Goal: Transaction & Acquisition: Purchase product/service

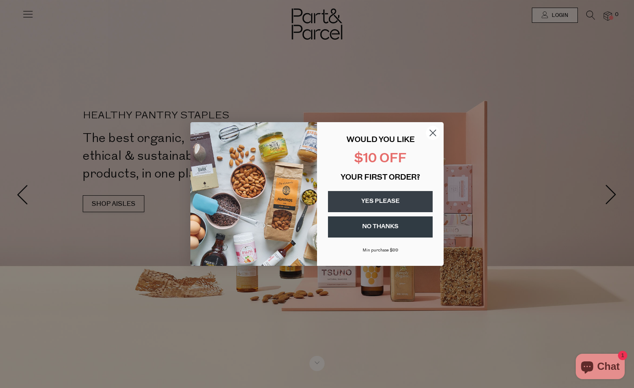
click at [393, 201] on button "YES PLEASE" at bounding box center [380, 201] width 105 height 21
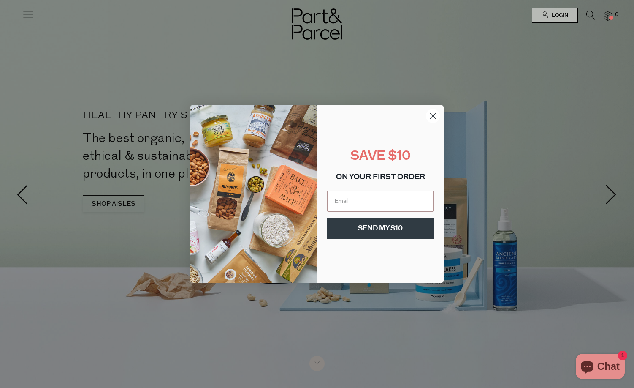
click at [428, 191] on protonpass-control-e3e8 "POPUP Form" at bounding box center [380, 191] width 106 height 0
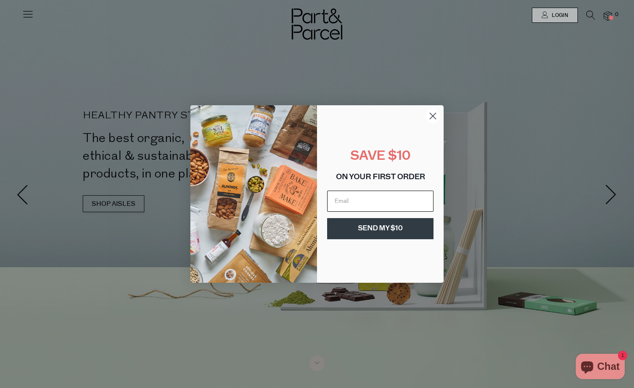
click at [354, 201] on input "Email" at bounding box center [380, 201] width 106 height 21
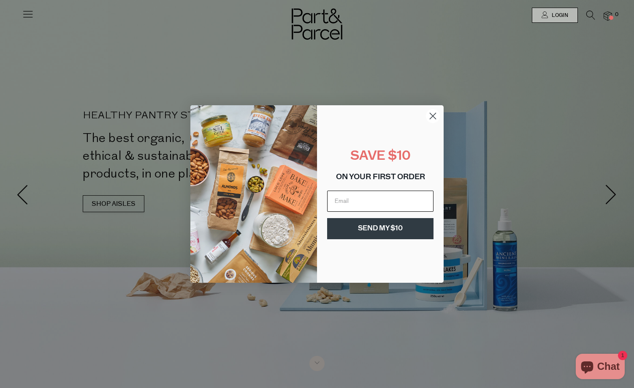
click at [373, 208] on input "Email" at bounding box center [380, 201] width 106 height 21
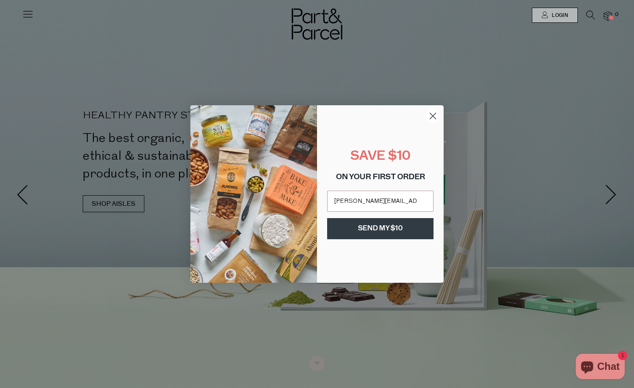
type input "peter.chihuahua270@passinbox.com"
click at [378, 227] on button "SEND MY $10" at bounding box center [380, 228] width 106 height 21
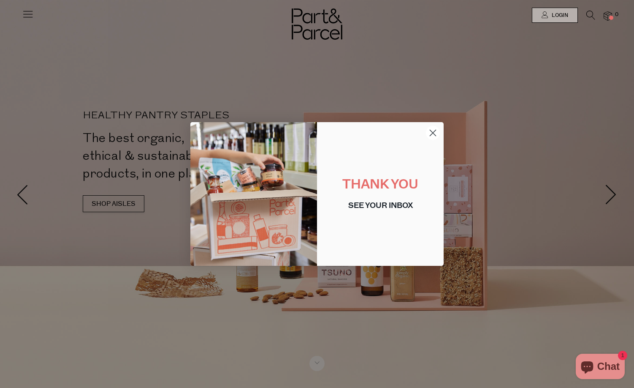
click at [434, 133] on circle "Close dialog" at bounding box center [433, 133] width 14 height 14
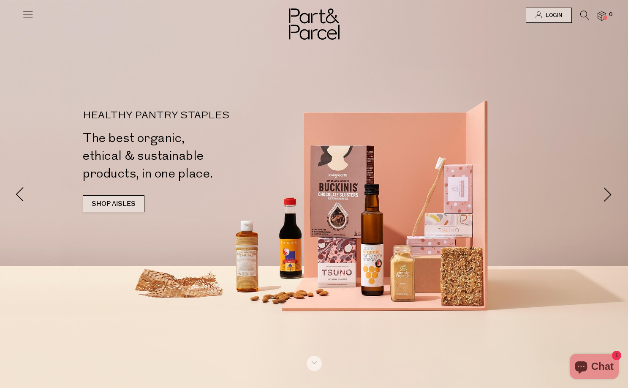
click at [99, 202] on link "SHOP AISLES" at bounding box center [114, 203] width 62 height 17
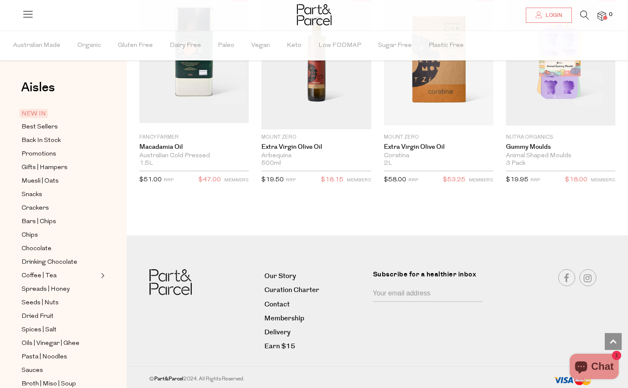
scroll to position [214, 0]
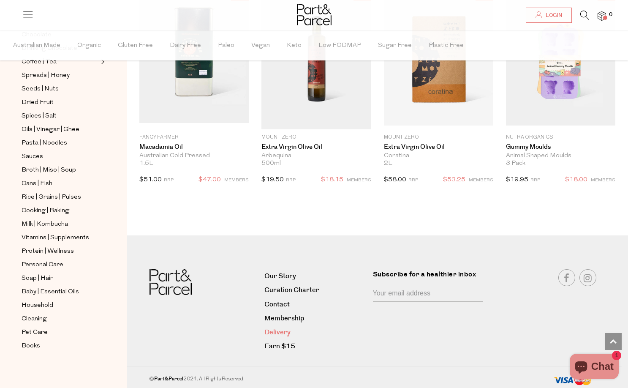
click at [275, 330] on link "Delivery" at bounding box center [315, 332] width 102 height 11
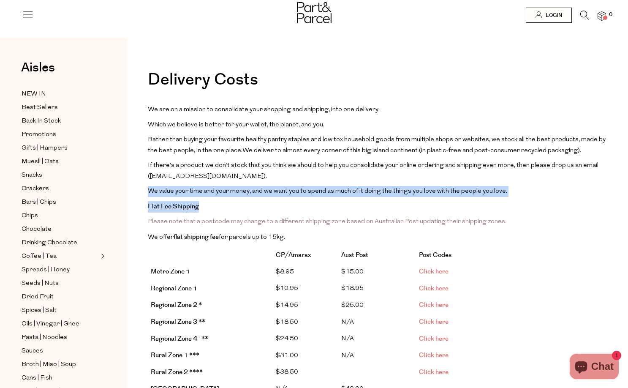
drag, startPoint x: 229, startPoint y: 207, endPoint x: 143, endPoint y: 189, distance: 87.7
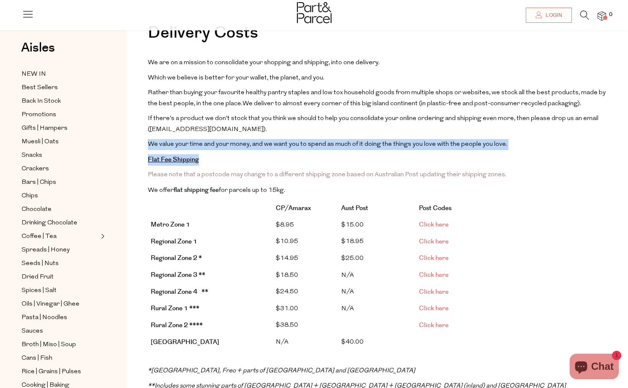
scroll to position [49, 0]
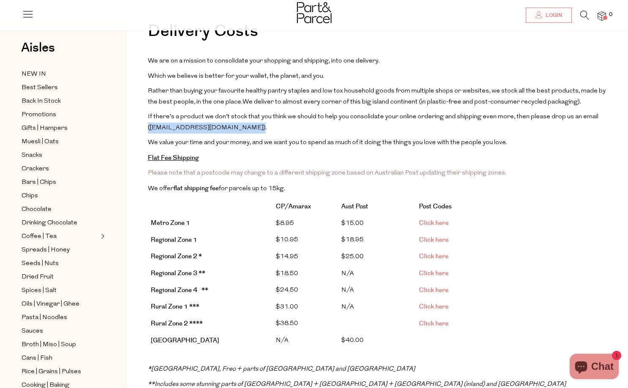
drag, startPoint x: 282, startPoint y: 128, endPoint x: 141, endPoint y: 124, distance: 141.2
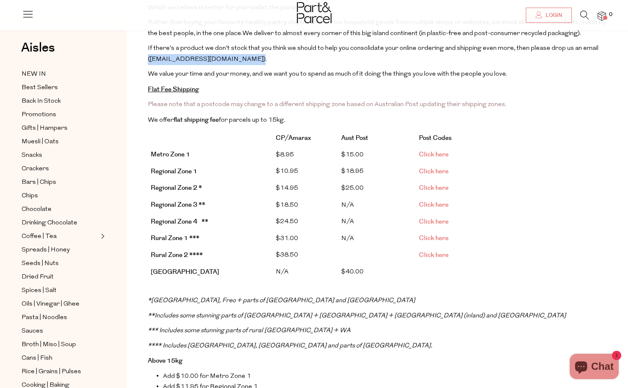
scroll to position [119, 0]
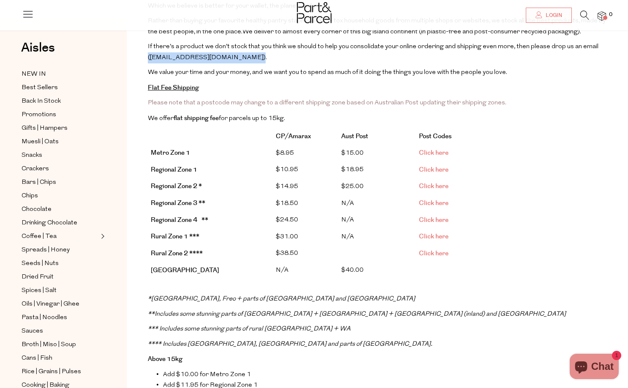
drag, startPoint x: 162, startPoint y: 103, endPoint x: 498, endPoint y: 103, distance: 335.8
click at [498, 103] on p "Please note that a postcode may change to a different shipping zone based on Au…" at bounding box center [377, 103] width 459 height 11
drag, startPoint x: 144, startPoint y: 86, endPoint x: 218, endPoint y: 86, distance: 73.9
click at [218, 86] on div "Delivery Costs We are on a mission to consolidate your shopping and shipping, i…" at bounding box center [378, 366] width 472 height 827
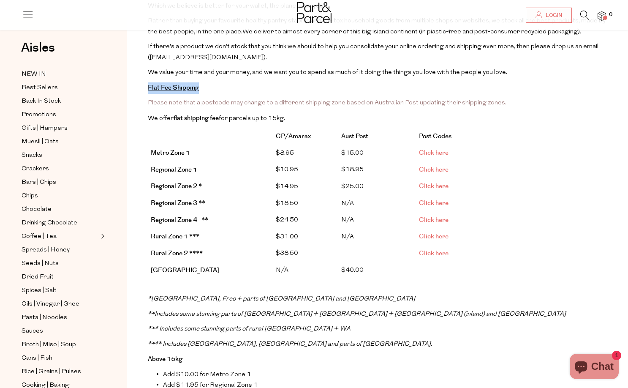
click at [176, 118] on strong "flat shipping fee" at bounding box center [196, 118] width 45 height 9
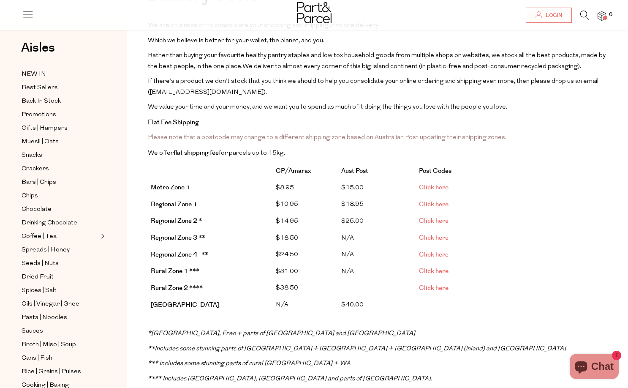
scroll to position [80, 0]
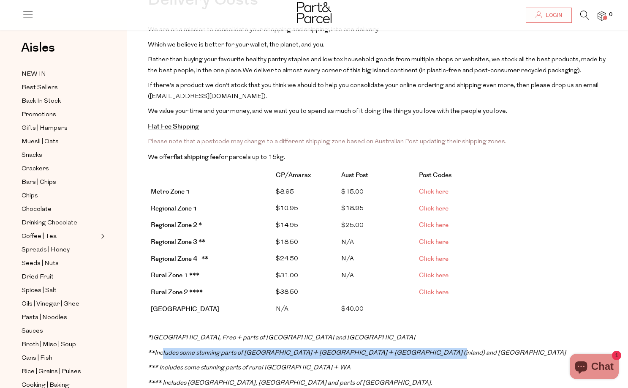
drag, startPoint x: 160, startPoint y: 346, endPoint x: 435, endPoint y: 346, distance: 275.0
click at [435, 348] on p "** Includes some stunning parts of Tasmania + Northern Rivers + Sunshine Coast …" at bounding box center [377, 353] width 459 height 11
click at [436, 192] on link "Click here" at bounding box center [434, 191] width 30 height 9
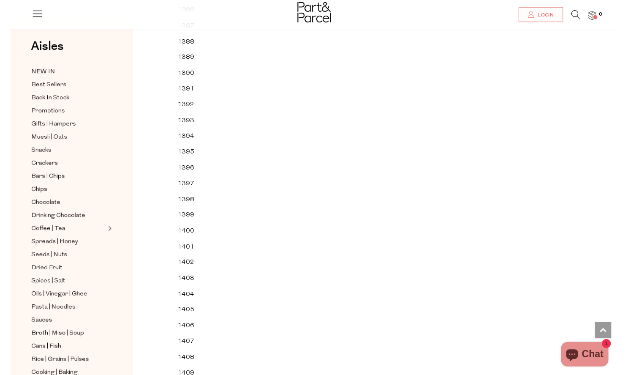
scroll to position [7461, 0]
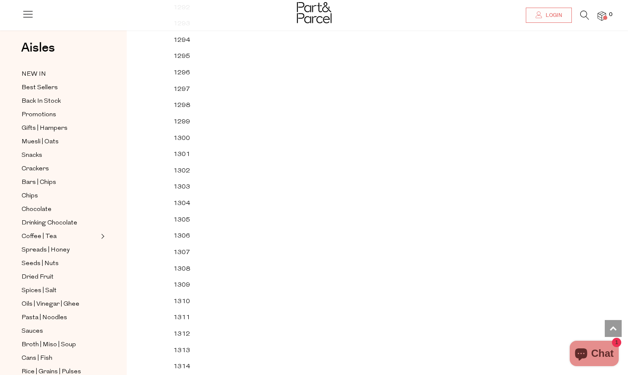
scroll to position [21344, 0]
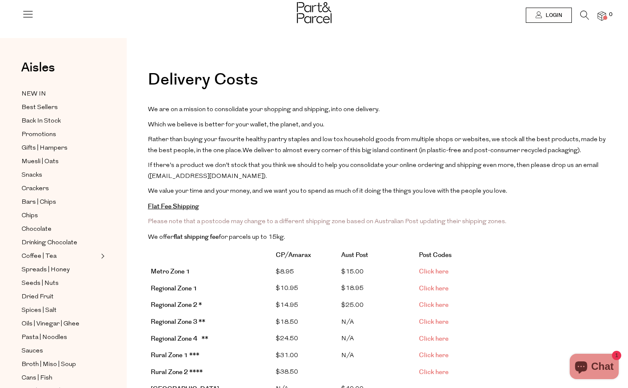
click at [433, 285] on span "Click here" at bounding box center [434, 288] width 30 height 9
drag, startPoint x: 463, startPoint y: 285, endPoint x: 150, endPoint y: 286, distance: 312.6
click at [150, 286] on tr "Regional Zone 1 $10.95 $18.95 Click here" at bounding box center [340, 288] width 385 height 17
click at [585, 13] on icon at bounding box center [584, 15] width 9 height 9
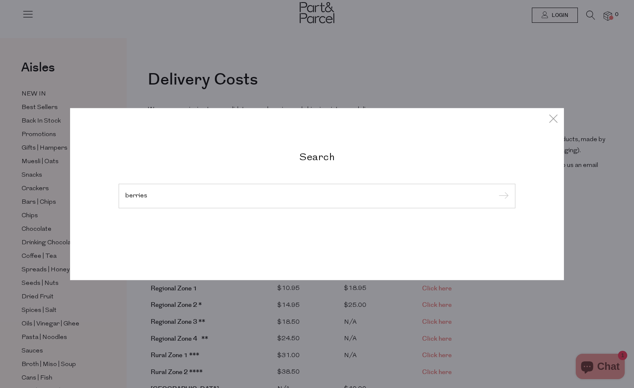
type input "berries"
click at [503, 196] on input "submit" at bounding box center [502, 196] width 13 height 13
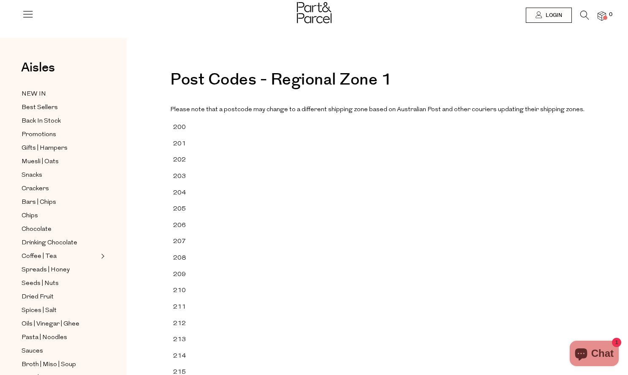
click at [365, 105] on p "Please note that a postcode may change to a different shipping zone based on Au…" at bounding box center [377, 109] width 414 height 11
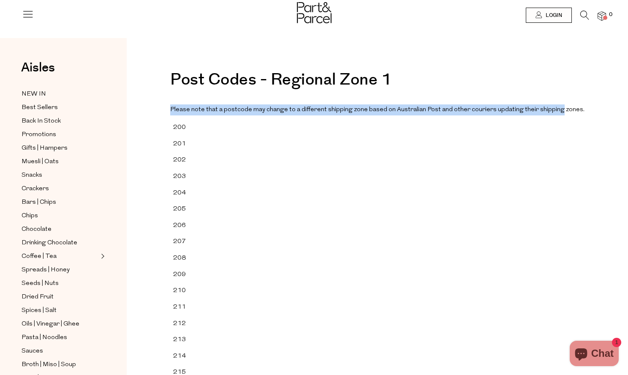
drag, startPoint x: 173, startPoint y: 109, endPoint x: 559, endPoint y: 109, distance: 385.7
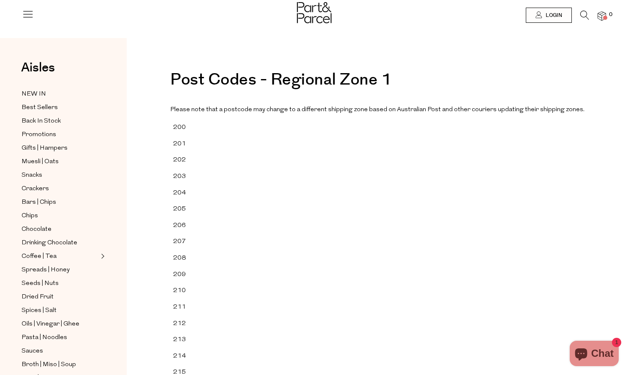
click at [471, 87] on h1 "Post Codes - Regional Zone 1" at bounding box center [377, 84] width 414 height 25
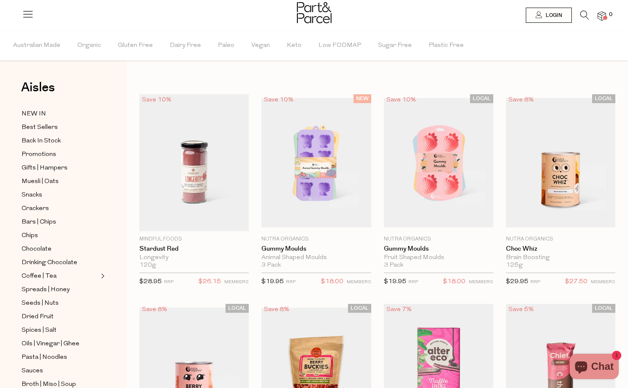
click at [586, 14] on icon at bounding box center [584, 15] width 9 height 9
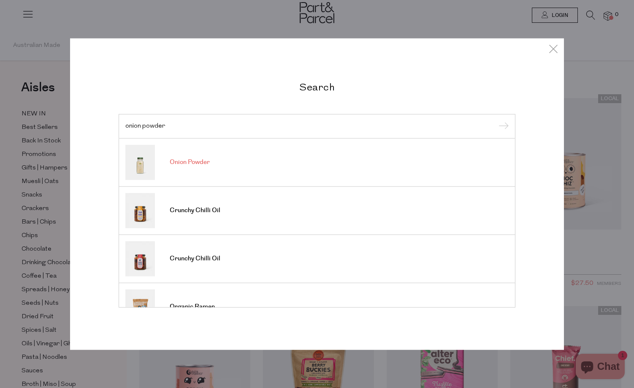
type input "onion powder"
click at [182, 163] on span "Onion Powder" at bounding box center [190, 162] width 40 height 8
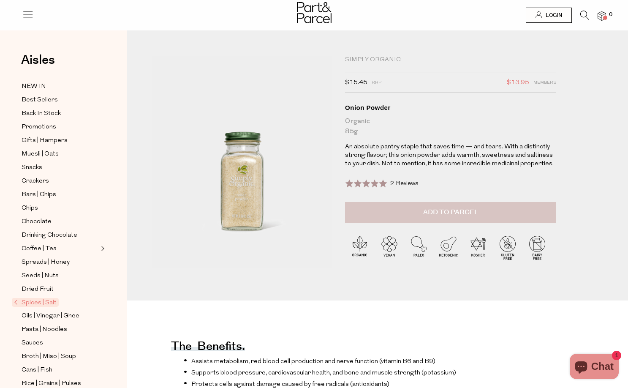
click at [493, 209] on button "Add to Parcel" at bounding box center [450, 212] width 211 height 21
click at [580, 16] on icon at bounding box center [584, 15] width 9 height 9
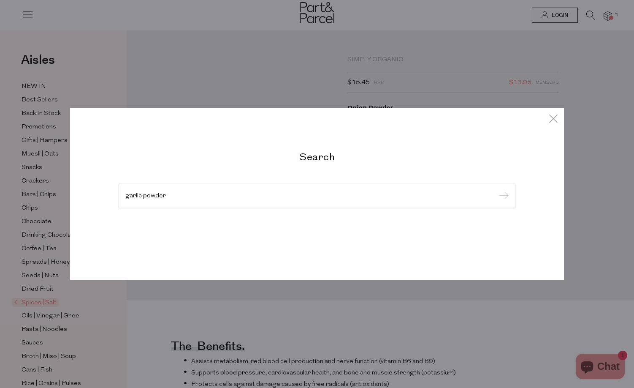
type input "garlic powder"
click at [503, 196] on input "submit" at bounding box center [502, 196] width 13 height 13
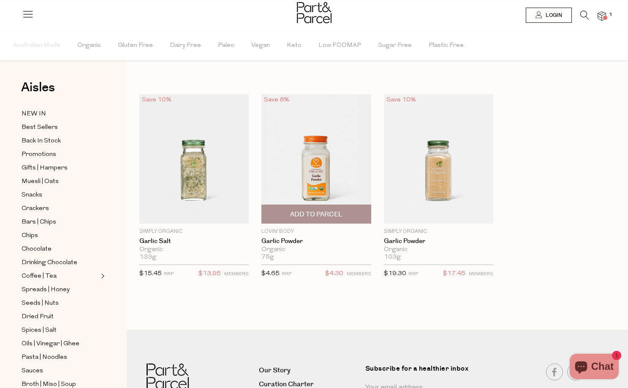
click at [324, 215] on span "Add To Parcel" at bounding box center [316, 214] width 52 height 9
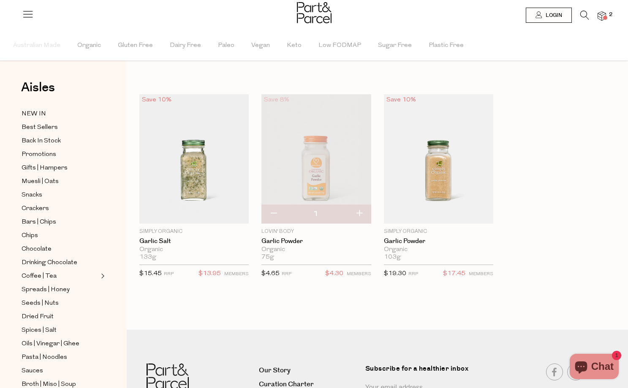
click at [584, 13] on icon at bounding box center [584, 15] width 9 height 9
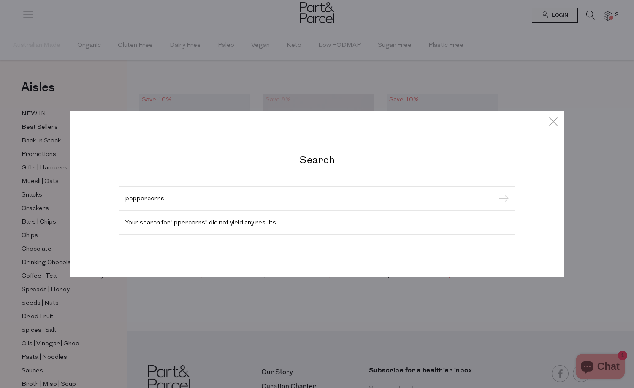
type input "peppercorns"
click at [503, 199] on input "submit" at bounding box center [502, 199] width 13 height 13
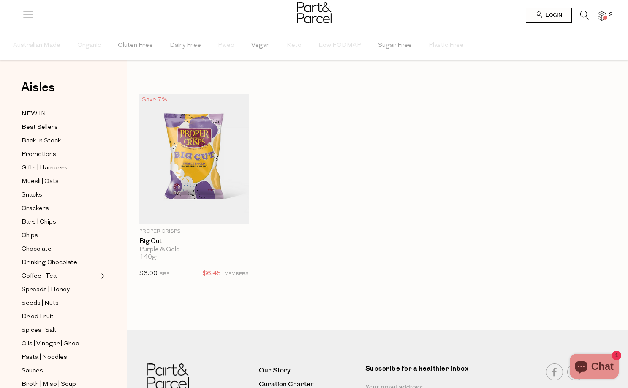
click at [584, 13] on icon at bounding box center [584, 15] width 9 height 9
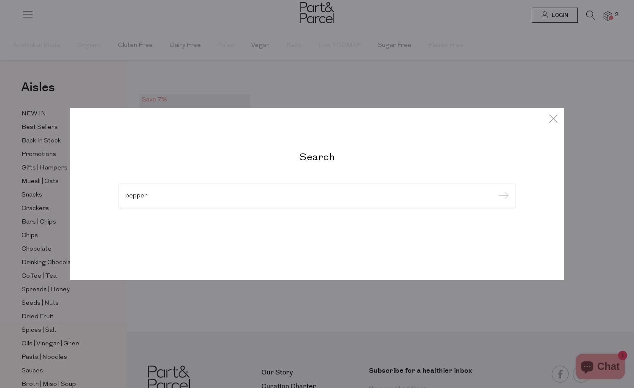
type input "pepper"
click at [503, 196] on input "submit" at bounding box center [502, 196] width 13 height 13
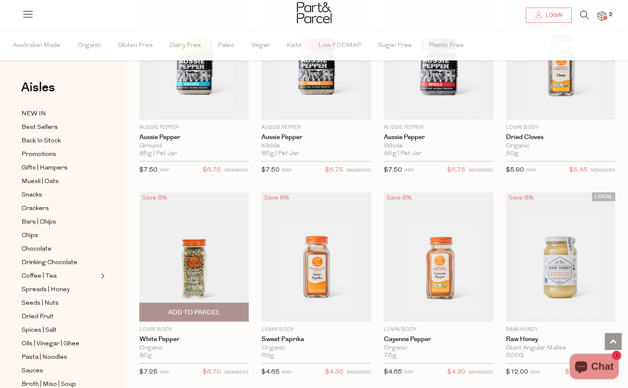
scroll to position [784, 0]
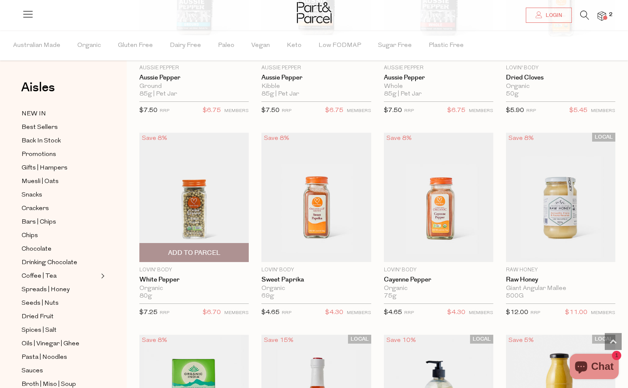
click at [192, 249] on span "Add To Parcel" at bounding box center [194, 252] width 52 height 9
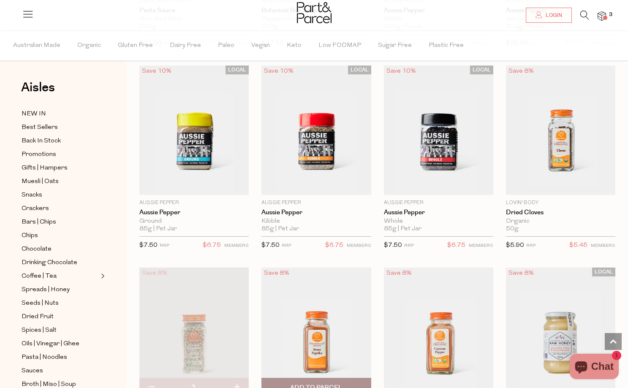
scroll to position [648, 0]
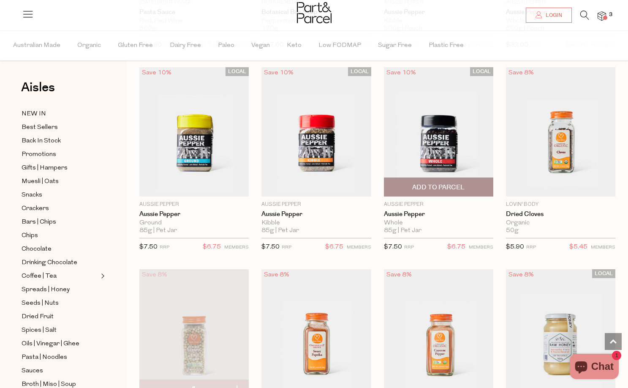
click at [419, 190] on span "Add To Parcel" at bounding box center [438, 187] width 52 height 9
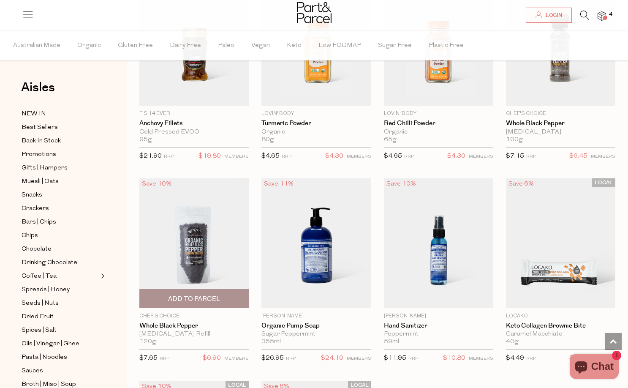
scroll to position [2154, 0]
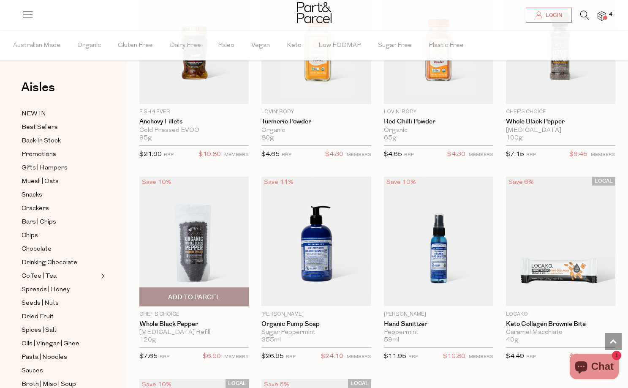
click at [195, 293] on span "Add To Parcel" at bounding box center [194, 297] width 52 height 9
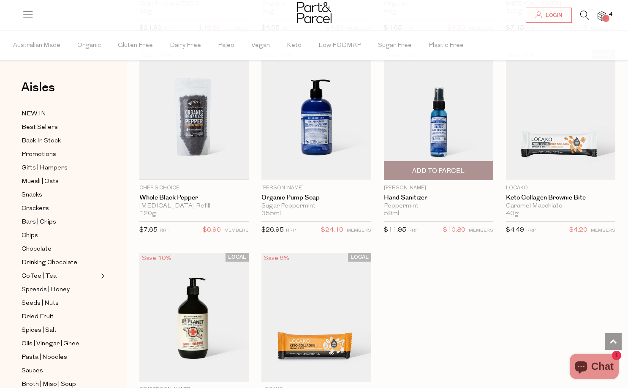
scroll to position [2413, 0]
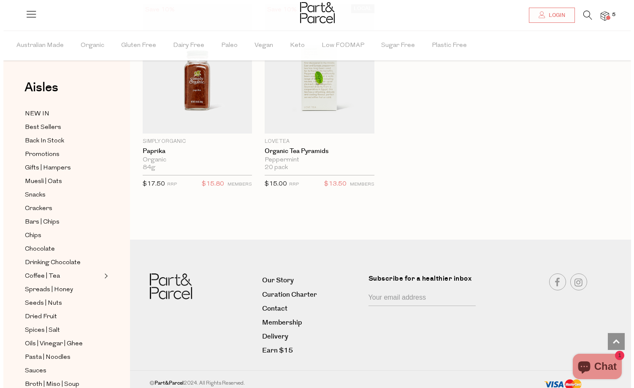
scroll to position [2124, 0]
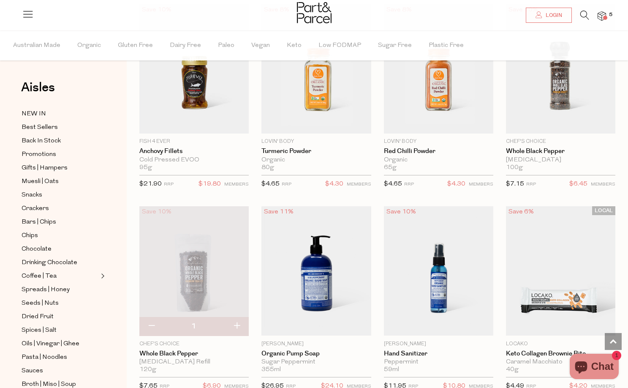
click at [588, 16] on icon at bounding box center [584, 15] width 9 height 9
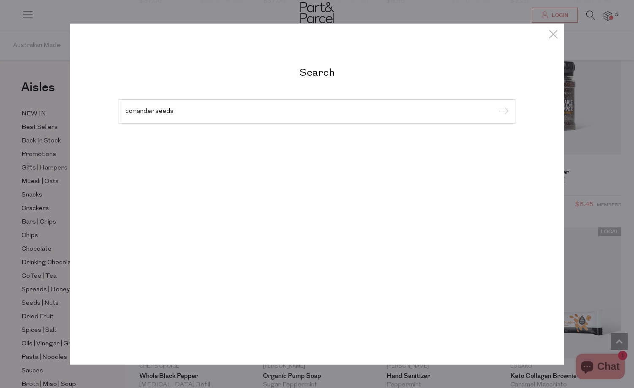
type input "coriander seeds"
click at [503, 112] on input "submit" at bounding box center [502, 112] width 13 height 13
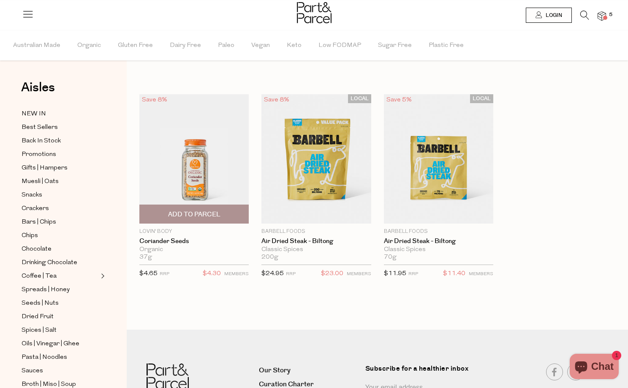
click at [197, 212] on span "Add To Parcel" at bounding box center [194, 214] width 52 height 9
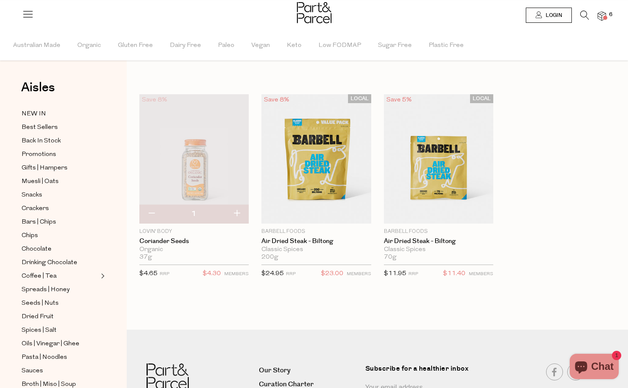
click at [237, 215] on button "button" at bounding box center [237, 213] width 24 height 19
type input "2"
click at [582, 15] on icon at bounding box center [584, 15] width 9 height 9
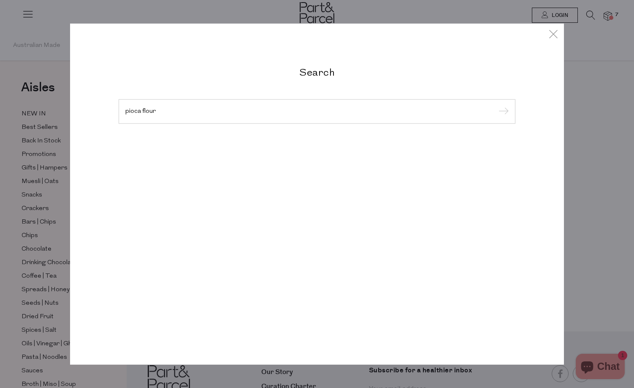
type input "pioca flour"
click at [503, 112] on input "submit" at bounding box center [502, 112] width 13 height 13
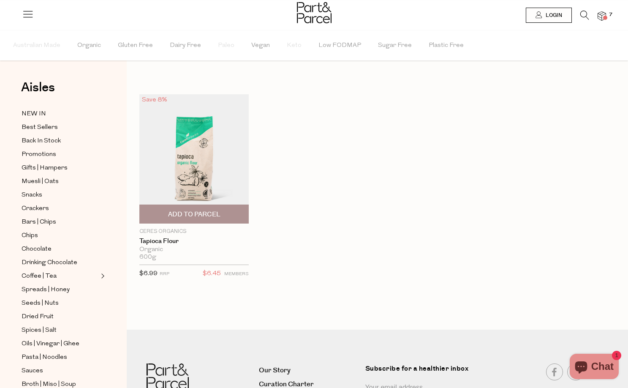
click at [199, 212] on span "Add To Parcel" at bounding box center [194, 214] width 52 height 9
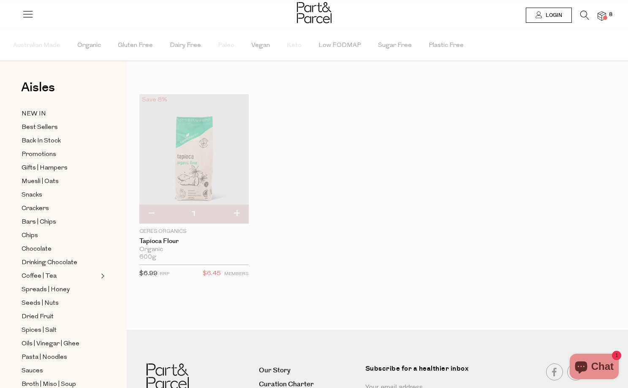
click at [580, 15] on icon at bounding box center [584, 15] width 9 height 9
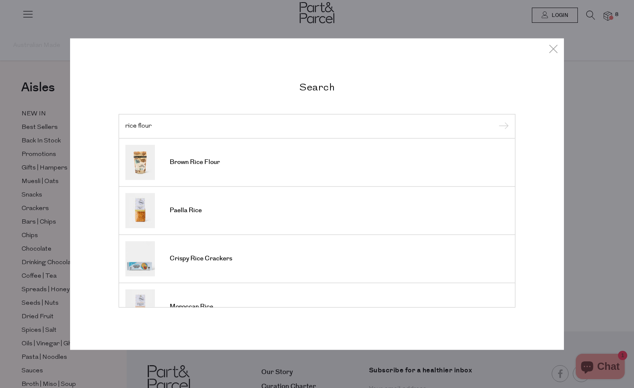
type input "rice flour"
click at [503, 127] on input "submit" at bounding box center [502, 126] width 13 height 13
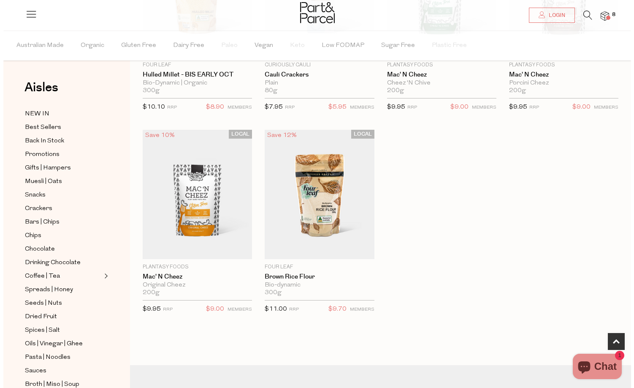
scroll to position [151, 0]
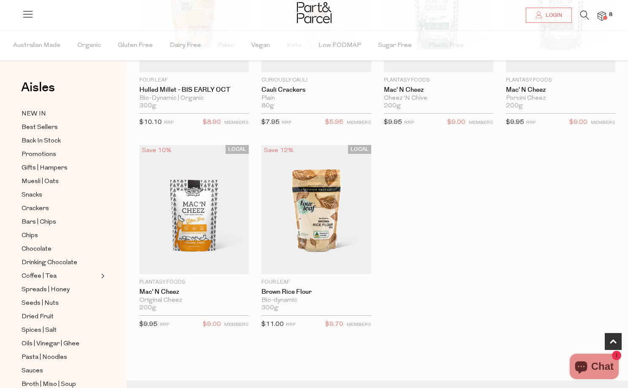
click at [585, 16] on icon at bounding box center [584, 15] width 9 height 9
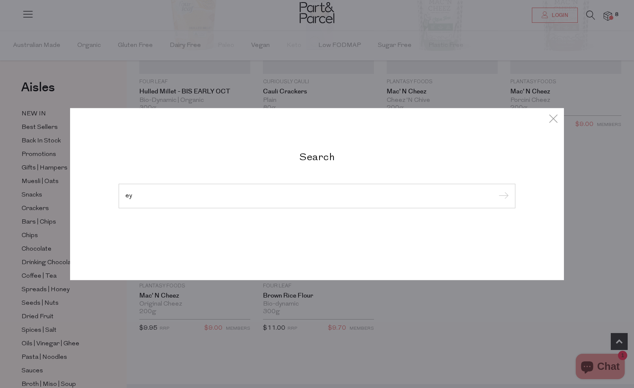
type input "ey"
click at [503, 196] on input "submit" at bounding box center [502, 196] width 13 height 13
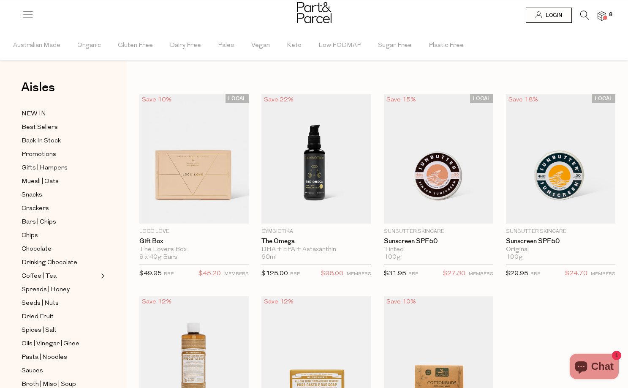
click at [584, 13] on icon at bounding box center [584, 15] width 9 height 9
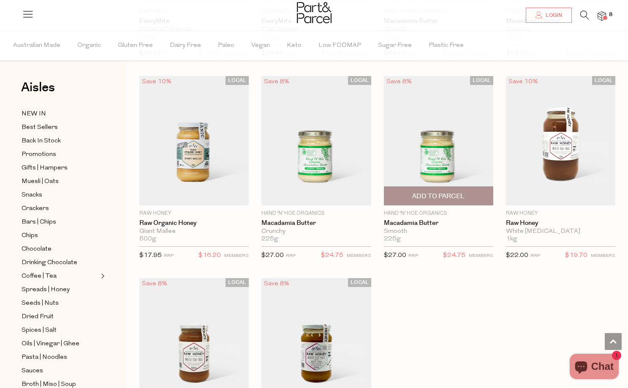
scroll to position [2544, 0]
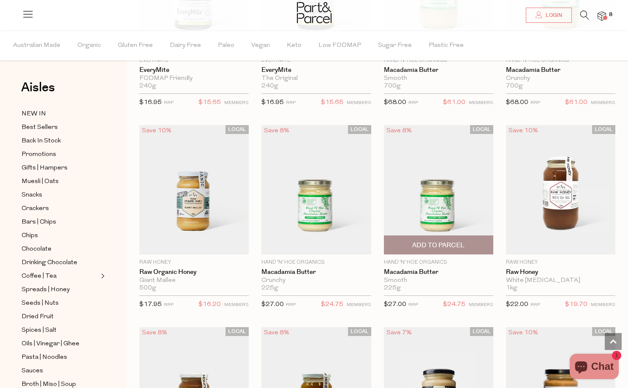
scroll to position [2171, 0]
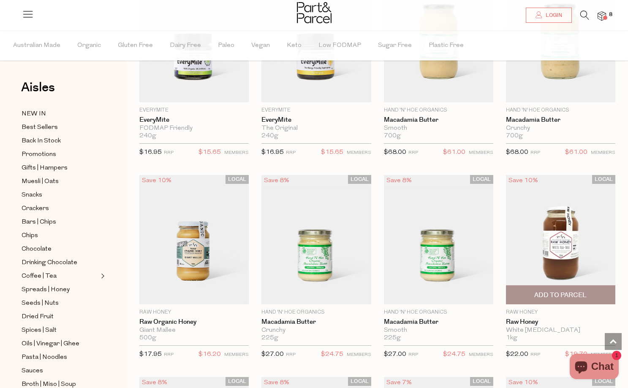
click at [555, 291] on span "Add To Parcel" at bounding box center [560, 295] width 52 height 9
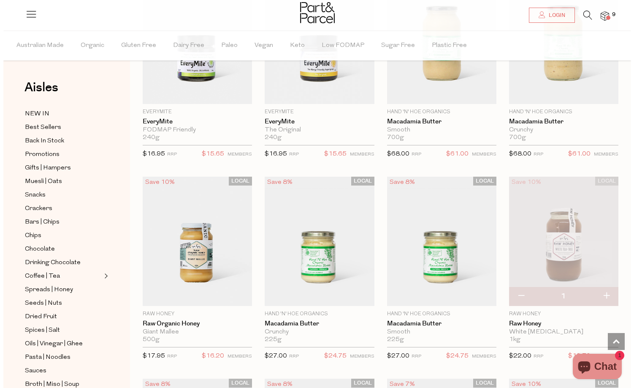
scroll to position [1924, 0]
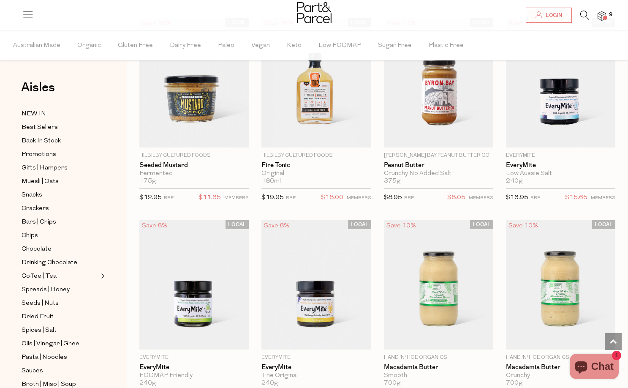
click at [585, 11] on icon at bounding box center [584, 15] width 9 height 9
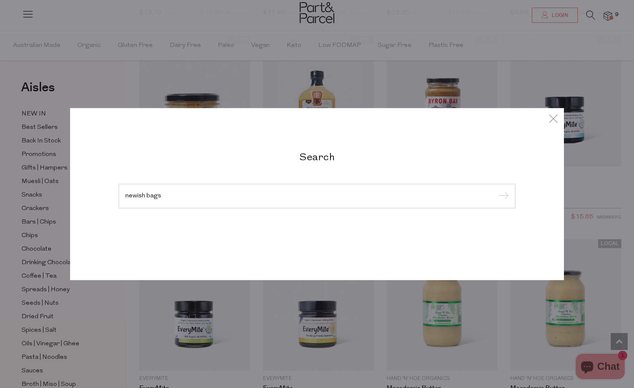
type input "newish bags"
click at [503, 196] on input "submit" at bounding box center [502, 196] width 13 height 13
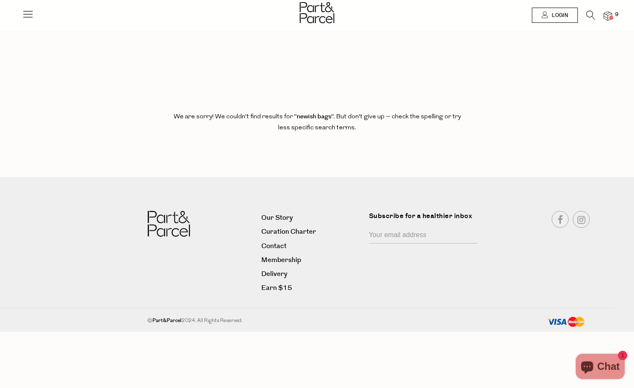
click at [592, 13] on icon at bounding box center [591, 15] width 9 height 9
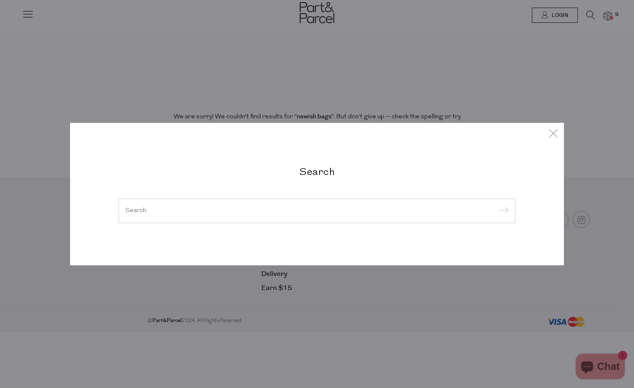
click at [188, 215] on div at bounding box center [317, 211] width 397 height 25
click at [184, 209] on input "search" at bounding box center [317, 210] width 384 height 6
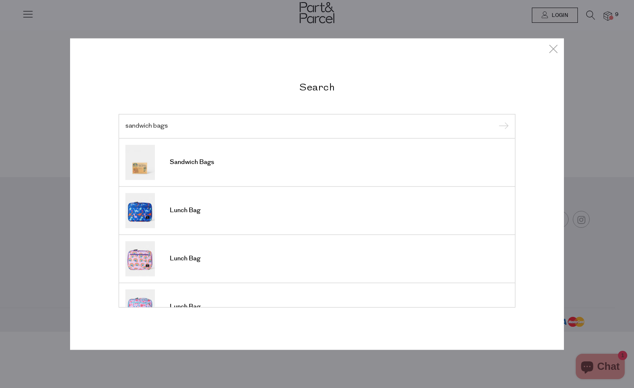
type input "sandwich bags"
click at [503, 127] on input "submit" at bounding box center [502, 126] width 13 height 13
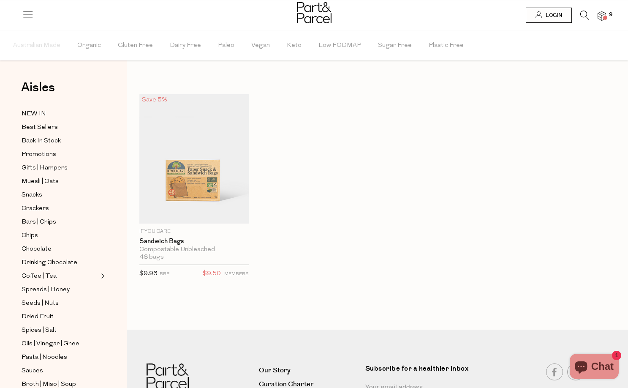
click at [587, 17] on icon at bounding box center [584, 15] width 9 height 9
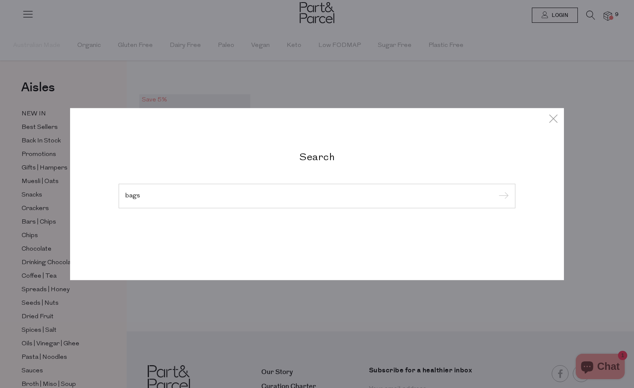
type input "bags"
click at [503, 196] on input "submit" at bounding box center [502, 196] width 13 height 13
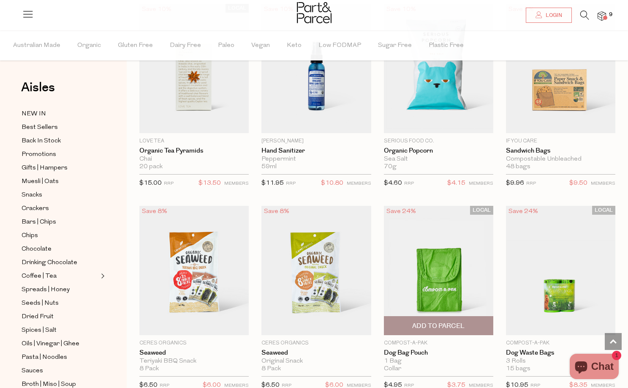
scroll to position [2238, 0]
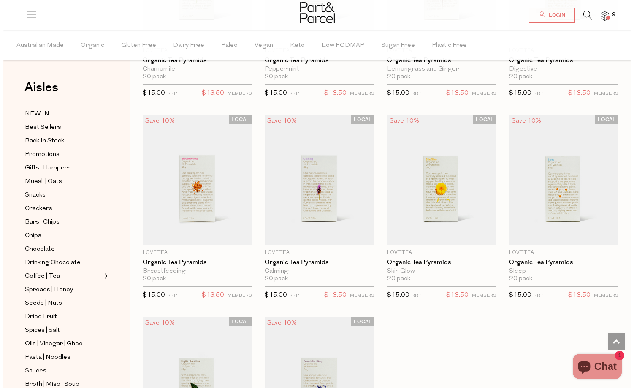
scroll to position [3104, 0]
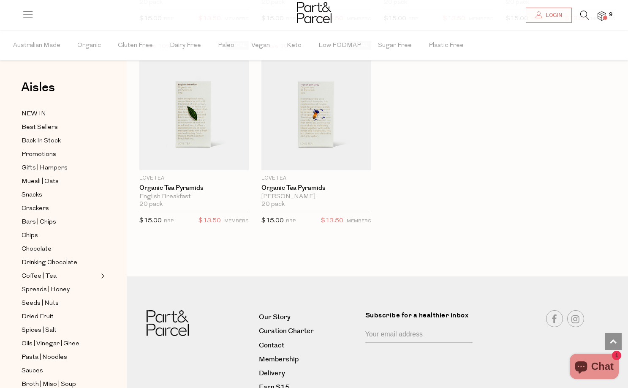
click at [585, 19] on icon at bounding box center [584, 15] width 9 height 9
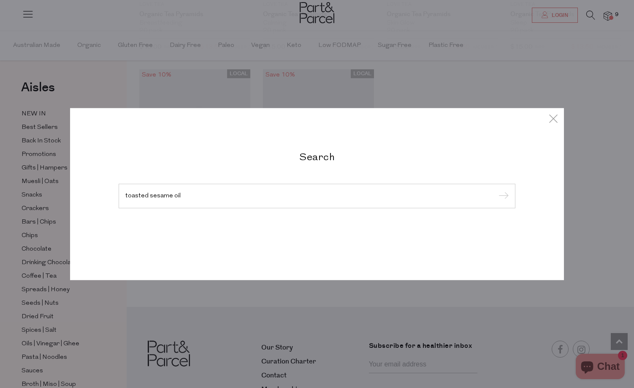
type input "toasted sesame oil"
click at [503, 196] on input "submit" at bounding box center [502, 196] width 13 height 13
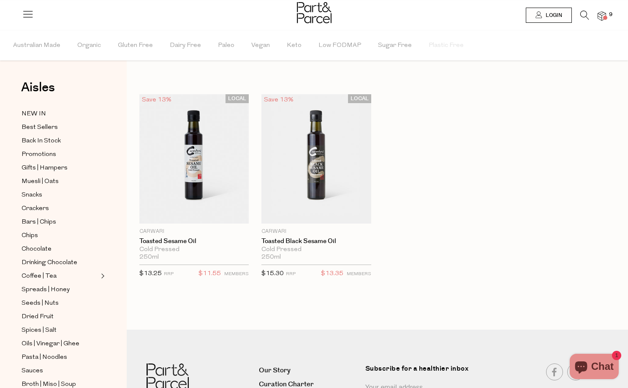
click at [580, 12] on icon at bounding box center [584, 15] width 9 height 9
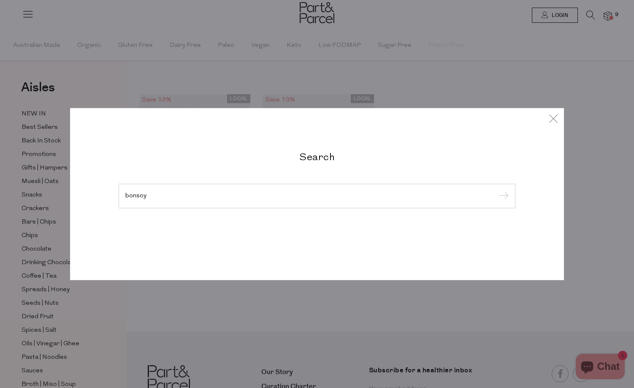
type input "bonsoy"
click at [503, 196] on input "submit" at bounding box center [502, 196] width 13 height 13
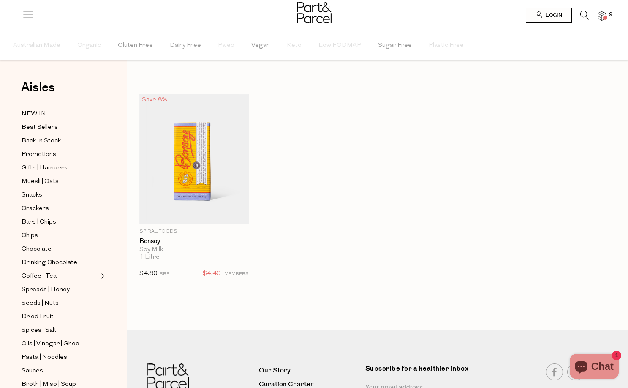
click at [604, 15] on img at bounding box center [602, 16] width 8 height 10
